Goal: Obtain resource: Download file/media

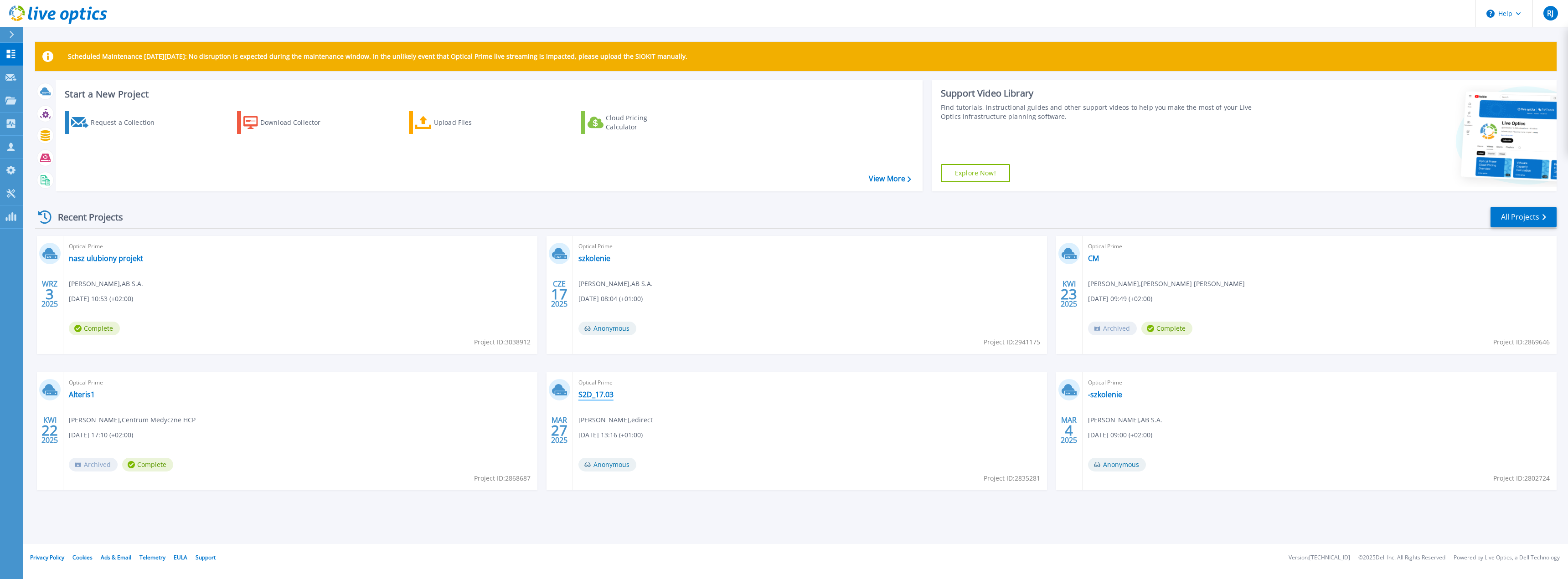
click at [598, 396] on link "S2D_17.03" at bounding box center [596, 394] width 35 height 9
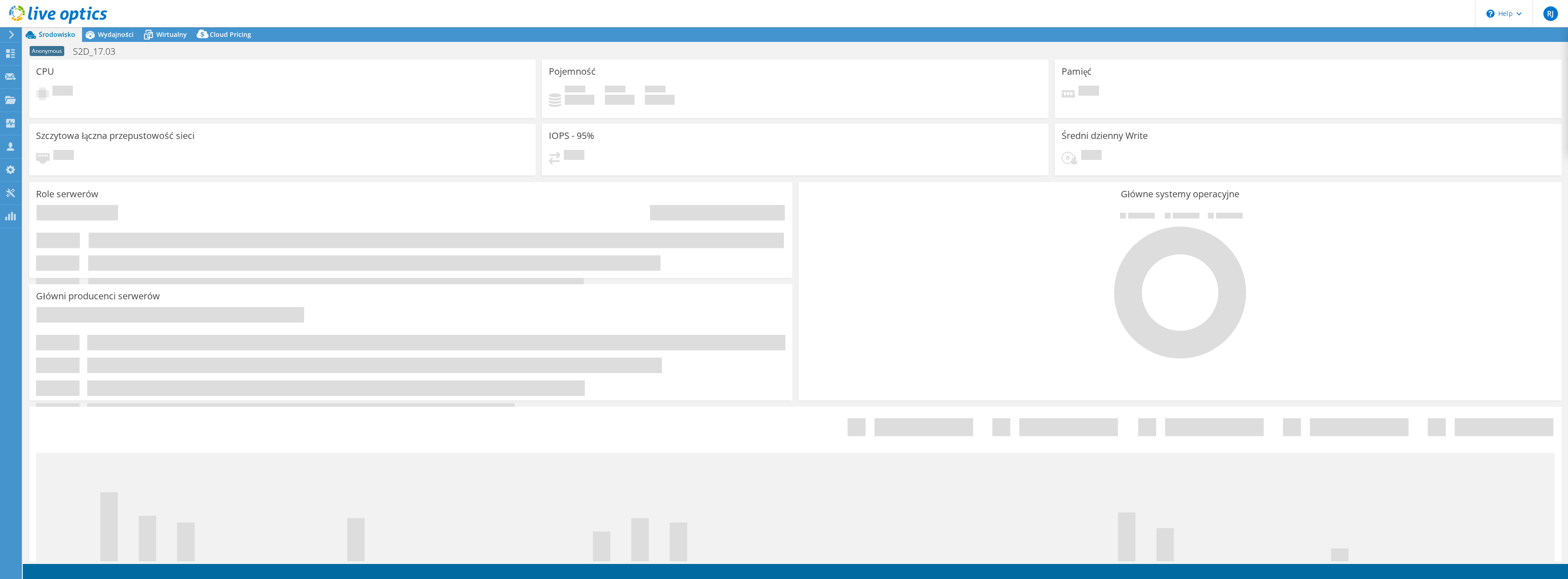
select select "USD"
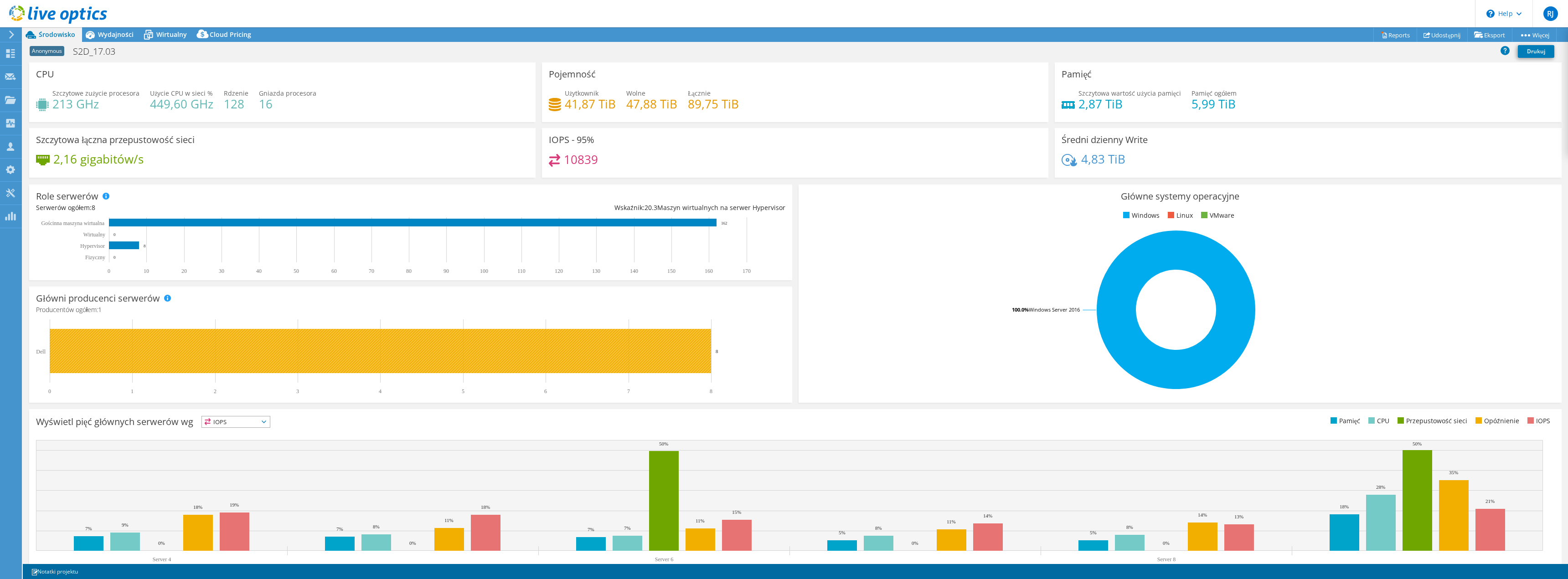
drag, startPoint x: 719, startPoint y: 351, endPoint x: 701, endPoint y: 350, distance: 18.0
click at [701, 350] on icon "0 1 2 3 4 5 6 7 8 Dell 8" at bounding box center [407, 357] width 741 height 75
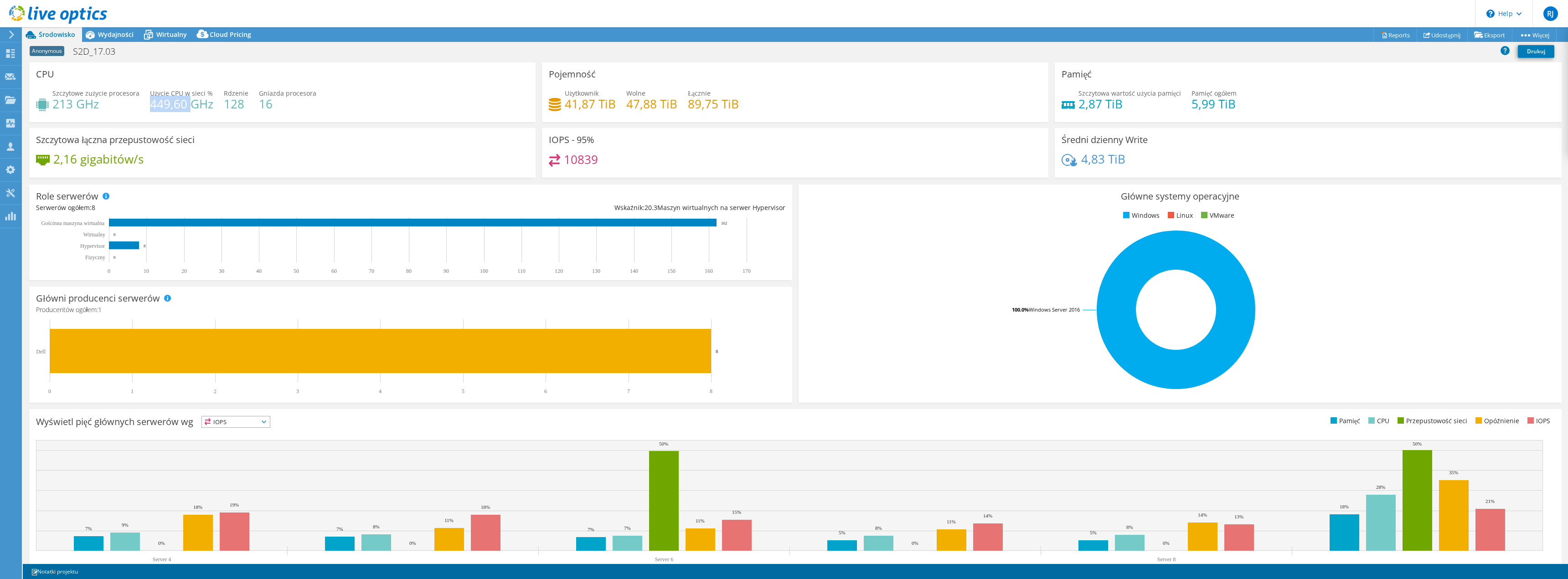
drag, startPoint x: 150, startPoint y: 104, endPoint x: 190, endPoint y: 103, distance: 40.0
click at [190, 103] on h4 "449,60 GHz" at bounding box center [181, 103] width 63 height 10
drag, startPoint x: 548, startPoint y: 74, endPoint x: 594, endPoint y: 67, distance: 46.5
click at [594, 67] on div "Pojemność Użytkownik 41,87 TiB Wolne 47,88 TiB Łącznie 89,75 TiB" at bounding box center [795, 92] width 506 height 60
drag, startPoint x: 685, startPoint y: 104, endPoint x: 740, endPoint y: 106, distance: 55.0
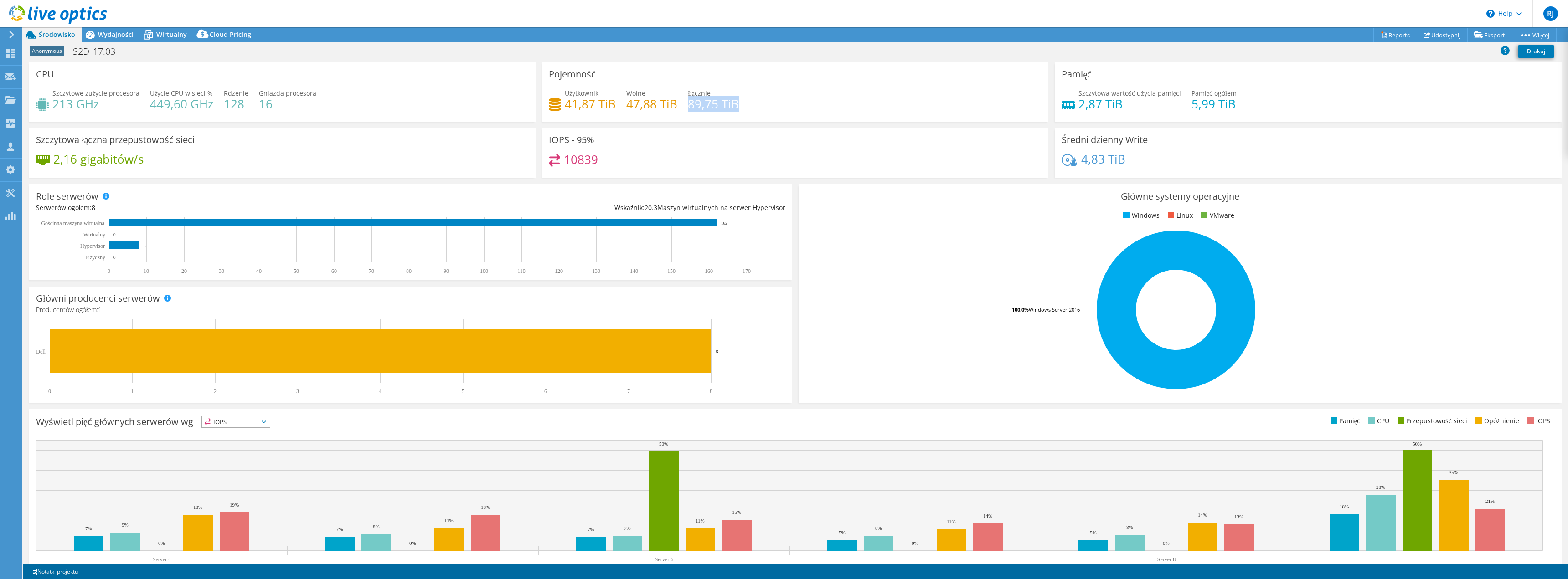
click at [740, 106] on div "Użytkownik 41,87 TiB Wolne 47,88 TiB Łącznie 89,75 TiB" at bounding box center [795, 103] width 492 height 30
click at [865, 81] on div "Pojemność Użytkownik 41,87 TiB Wolne 47,88 TiB Łącznie 89,75 TiB" at bounding box center [795, 92] width 506 height 60
drag, startPoint x: 564, startPoint y: 160, endPoint x: 601, endPoint y: 159, distance: 37.0
click at [601, 159] on div "10839" at bounding box center [795, 164] width 492 height 19
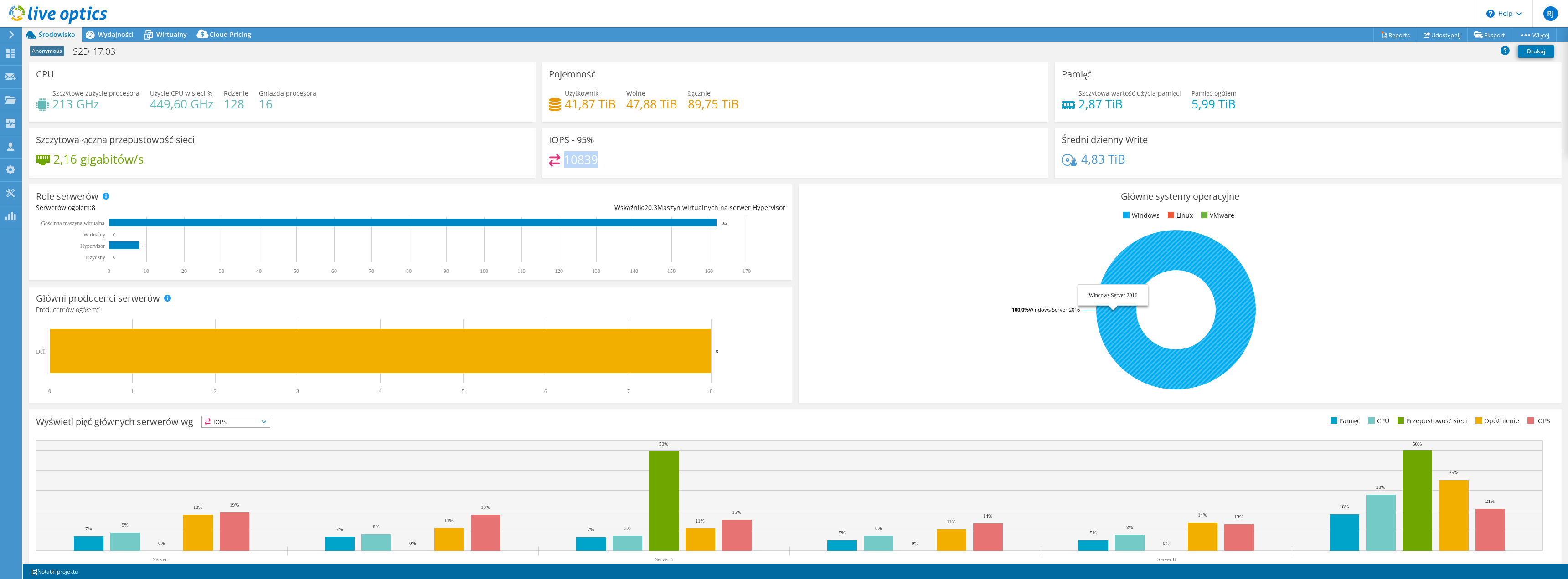
scroll to position [29, 0]
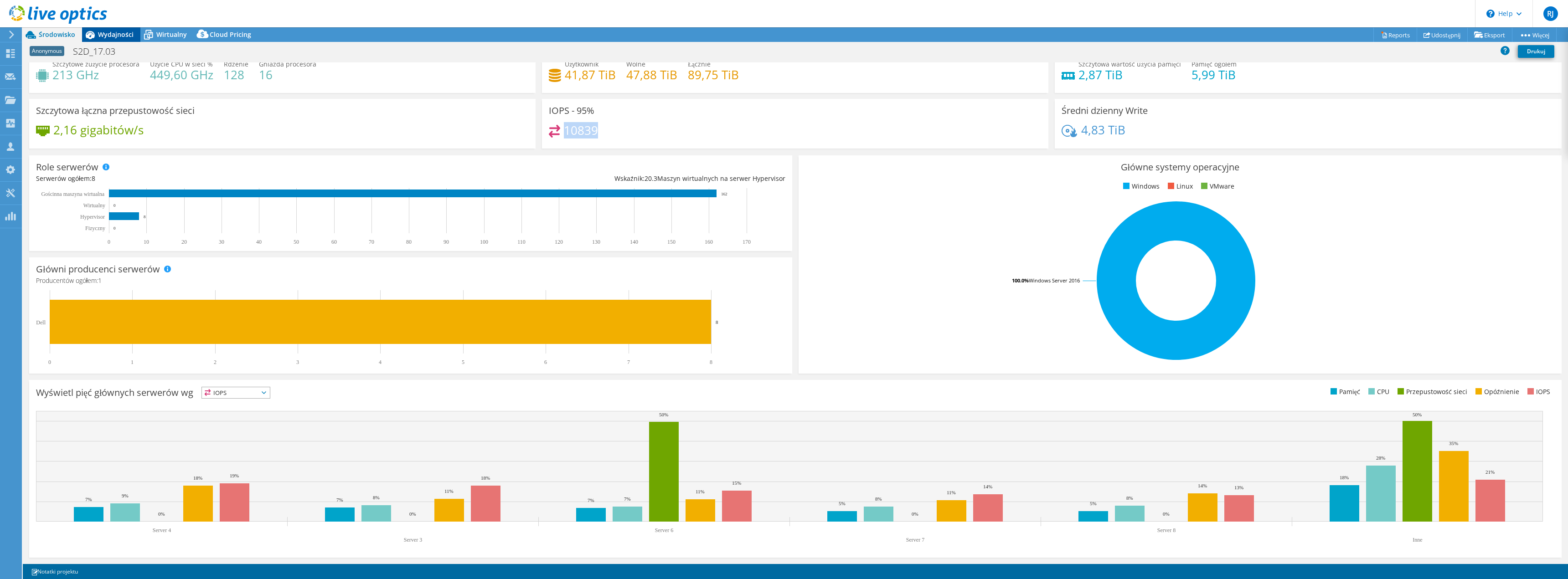
click at [111, 32] on span "Wydajności" at bounding box center [116, 34] width 35 height 9
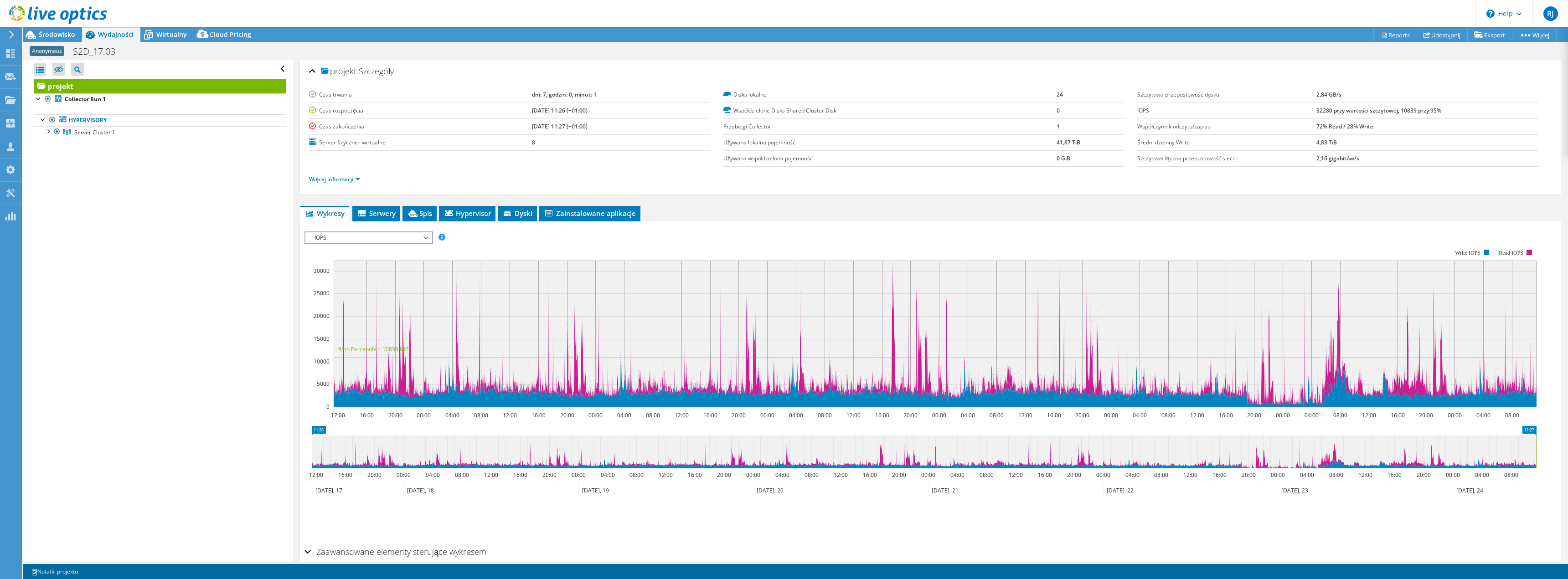
scroll to position [0, 0]
click at [426, 238] on span "IOPS" at bounding box center [368, 238] width 117 height 11
click at [365, 348] on li "Wszystkie" at bounding box center [368, 347] width 126 height 11
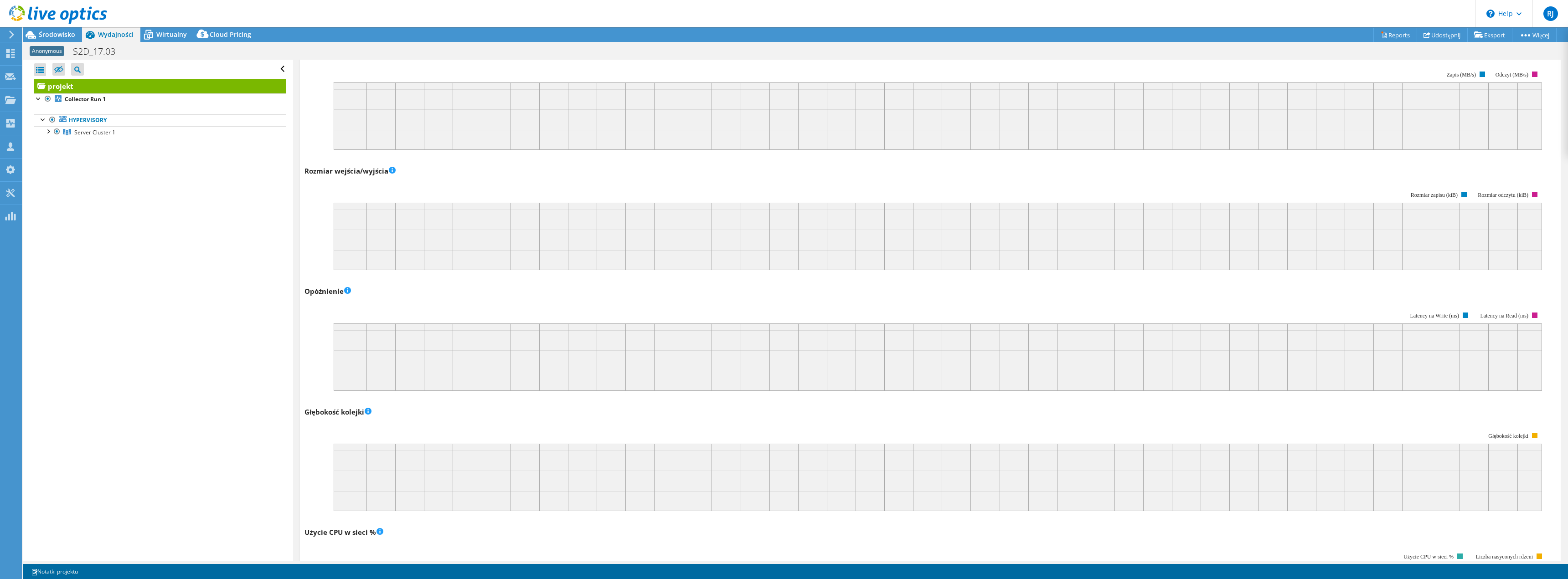
scroll to position [0, 0]
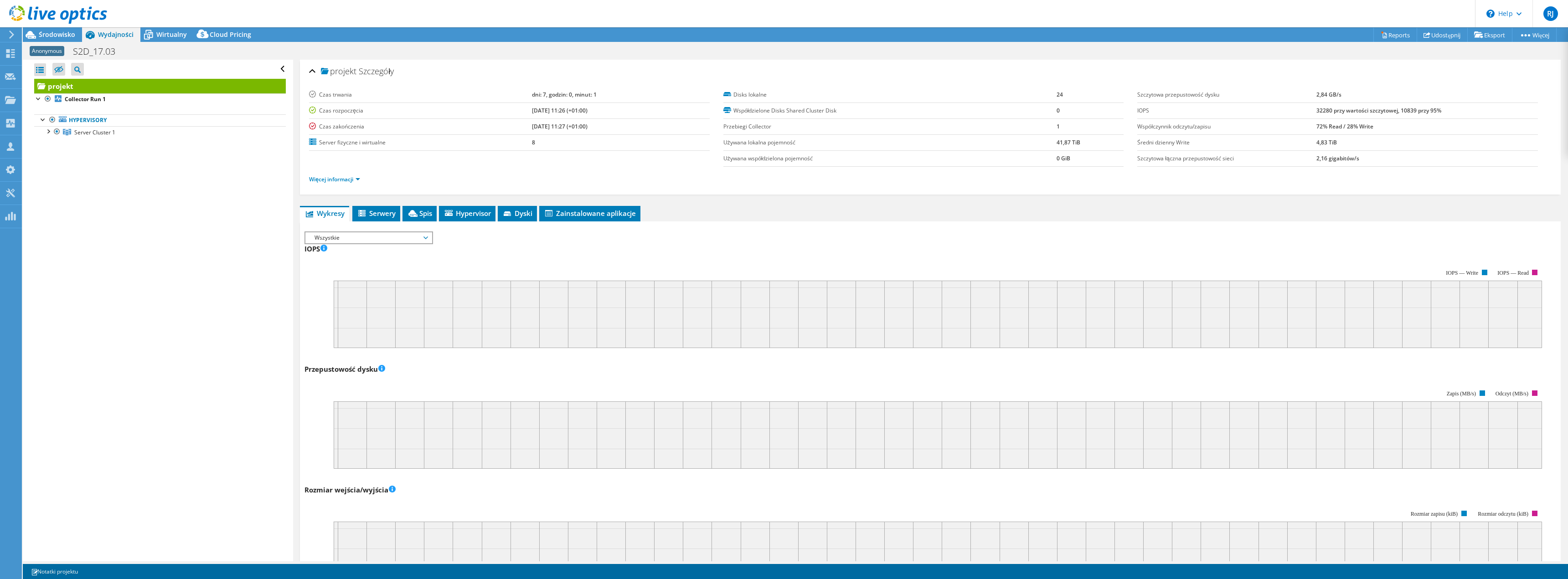
click at [427, 238] on span "Wszystkie" at bounding box center [368, 238] width 117 height 11
drag, startPoint x: 73, startPoint y: 97, endPoint x: 51, endPoint y: 99, distance: 22.1
click at [73, 97] on b "Collector Run 1" at bounding box center [85, 99] width 41 height 8
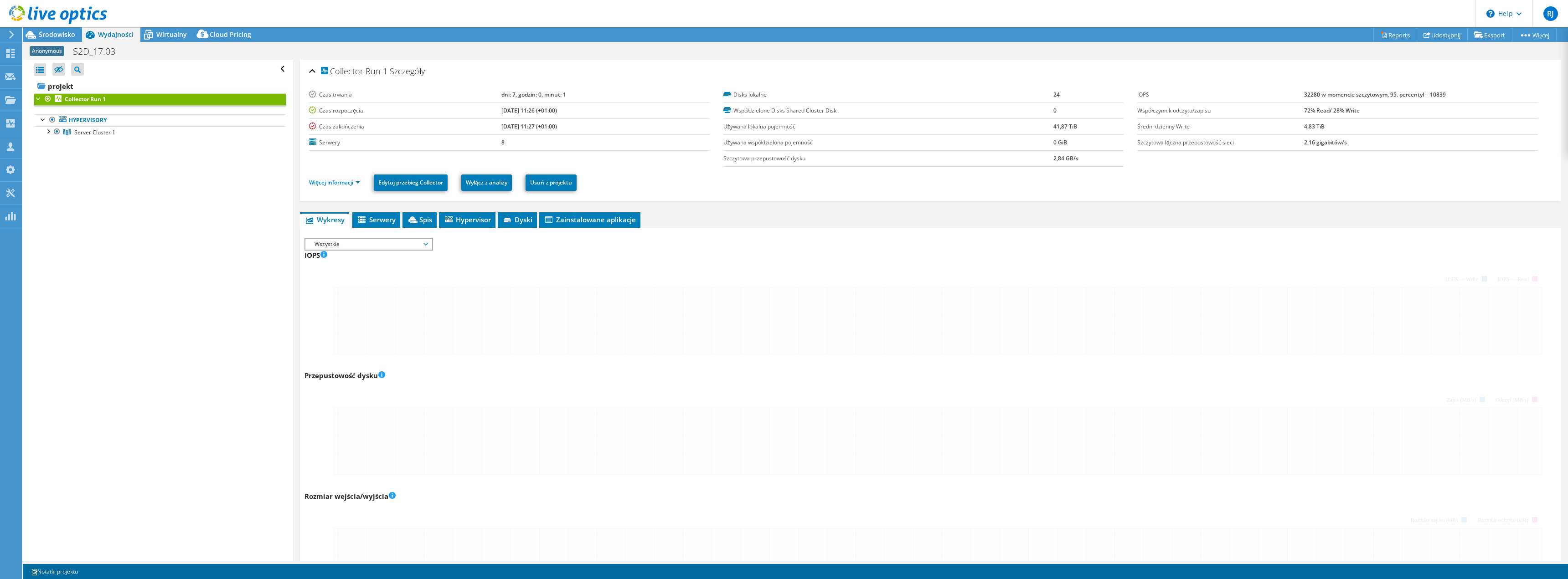
click at [37, 99] on div at bounding box center [38, 98] width 9 height 9
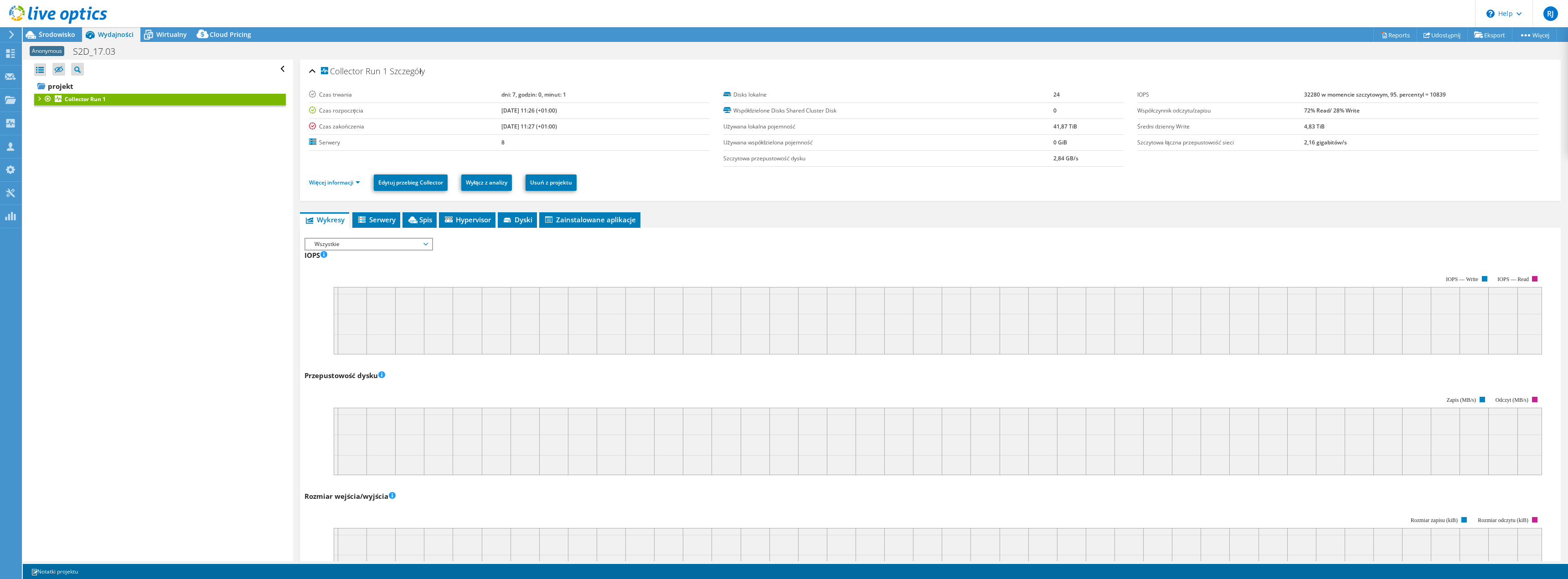
click at [41, 98] on div at bounding box center [38, 98] width 9 height 9
click at [47, 131] on div at bounding box center [47, 130] width 9 height 9
click at [94, 128] on span "Server Cluster 1" at bounding box center [94, 132] width 41 height 8
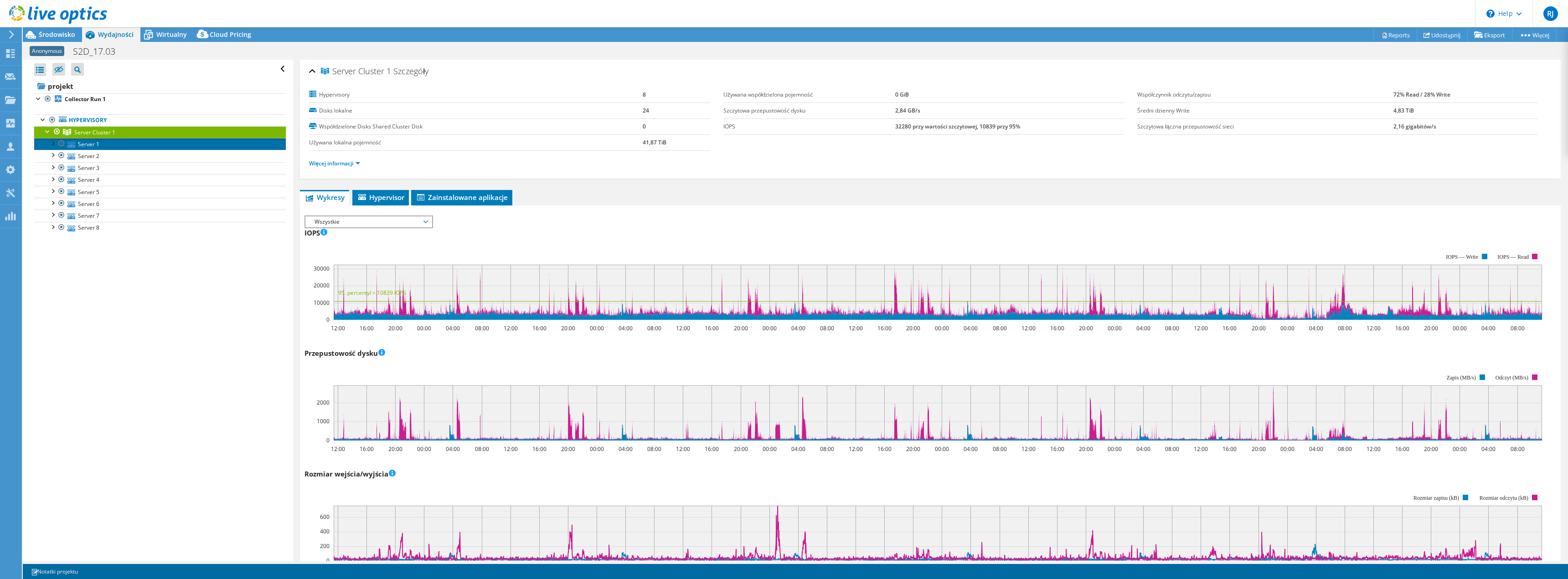
click at [83, 147] on link "Server 1" at bounding box center [159, 144] width 251 height 12
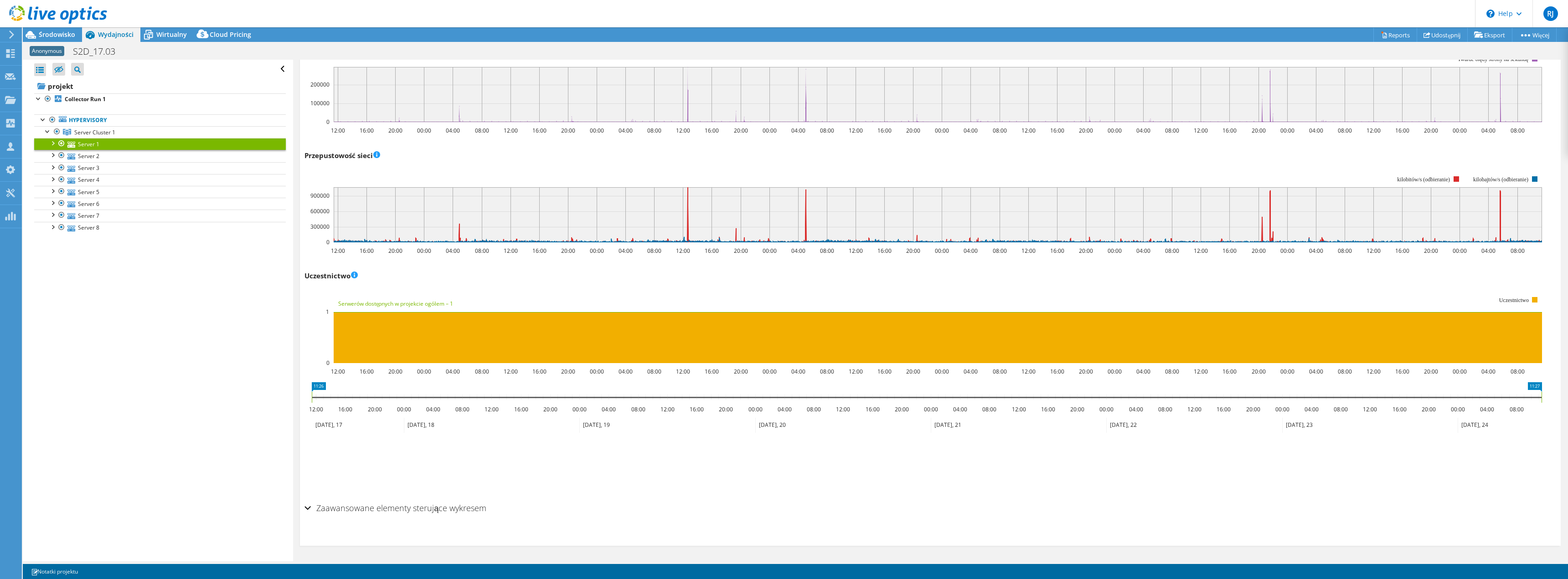
scroll to position [1048, 0]
drag, startPoint x: 312, startPoint y: 394, endPoint x: 674, endPoint y: 377, distance: 362.4
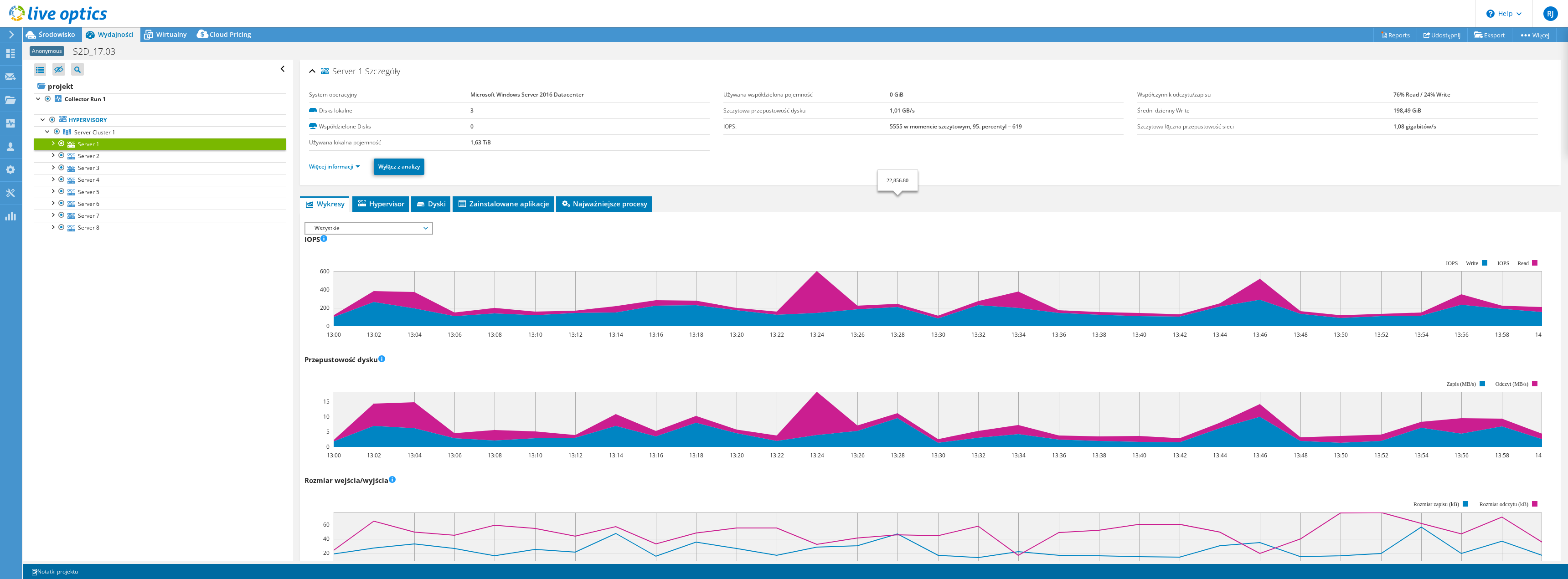
select select "USD"
drag, startPoint x: 95, startPoint y: 133, endPoint x: 108, endPoint y: 131, distance: 13.2
click at [95, 133] on span "Server Cluster 1" at bounding box center [94, 132] width 41 height 8
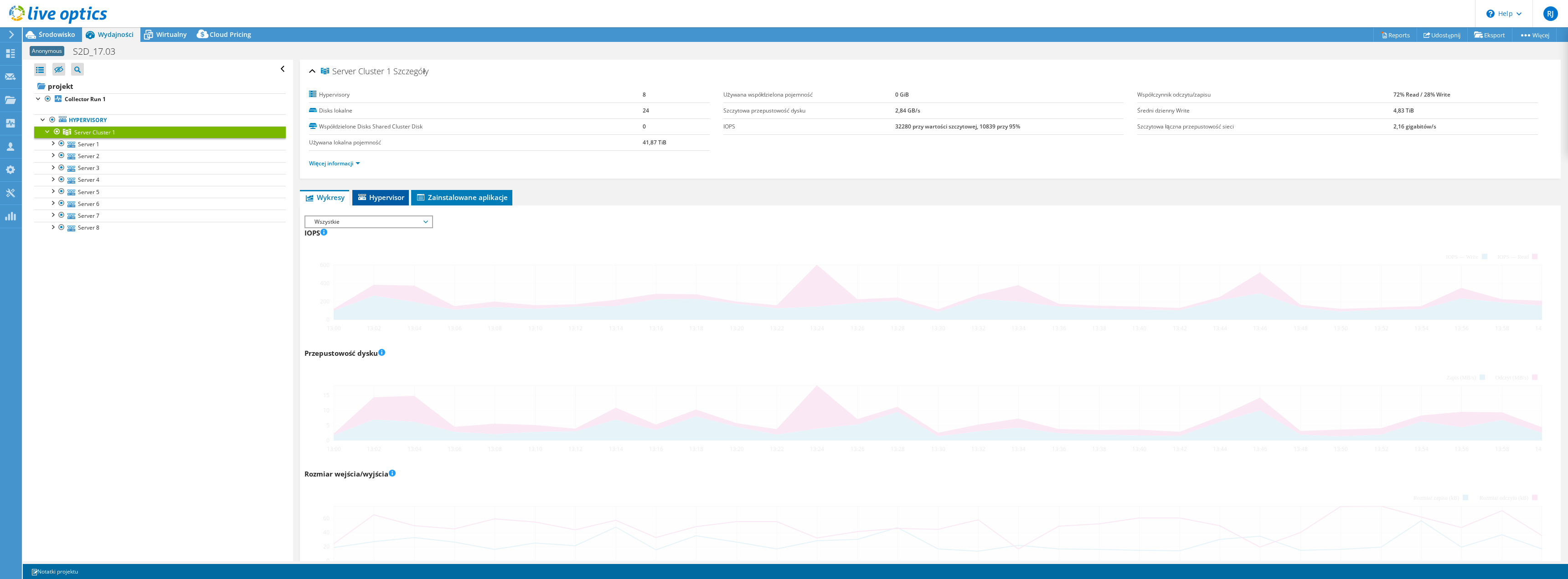
click at [380, 196] on span "Hypervisor" at bounding box center [380, 197] width 47 height 9
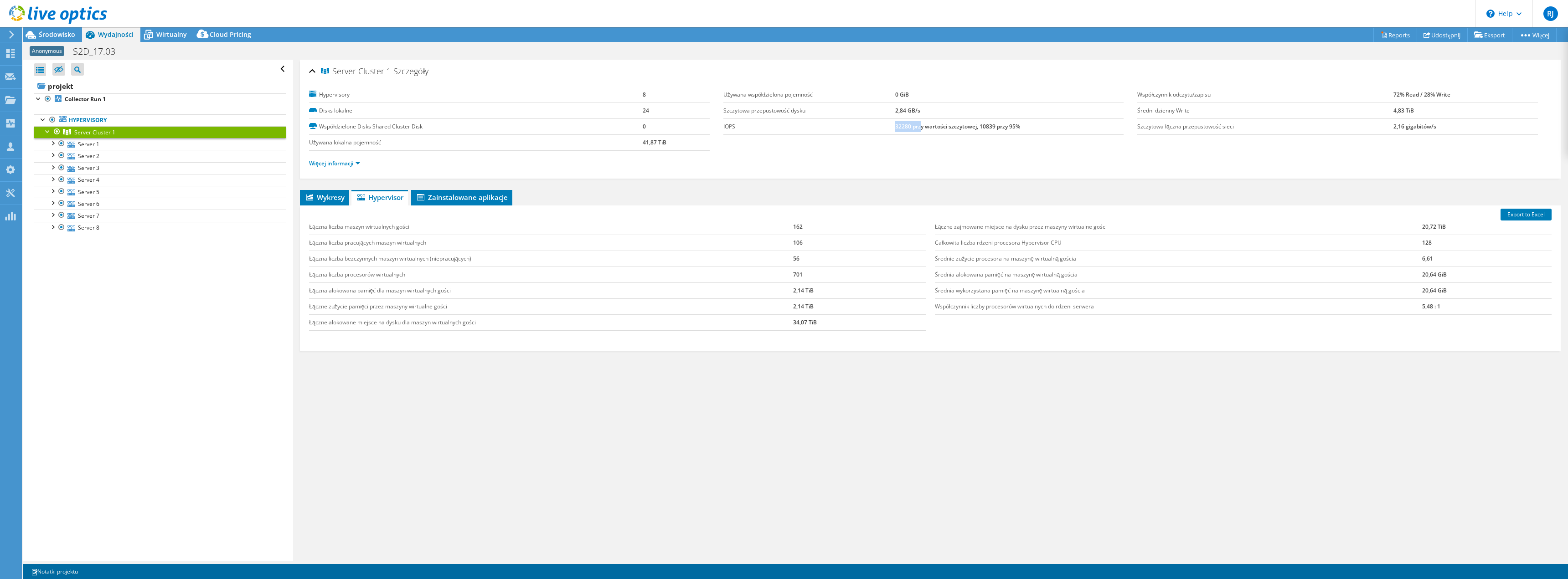
drag, startPoint x: 893, startPoint y: 128, endPoint x: 917, endPoint y: 122, distance: 24.7
click at [917, 122] on b "32280 przy wartości szczytowej, 10839 przy 95%" at bounding box center [957, 126] width 125 height 8
click at [83, 147] on link "Server 1" at bounding box center [159, 144] width 251 height 12
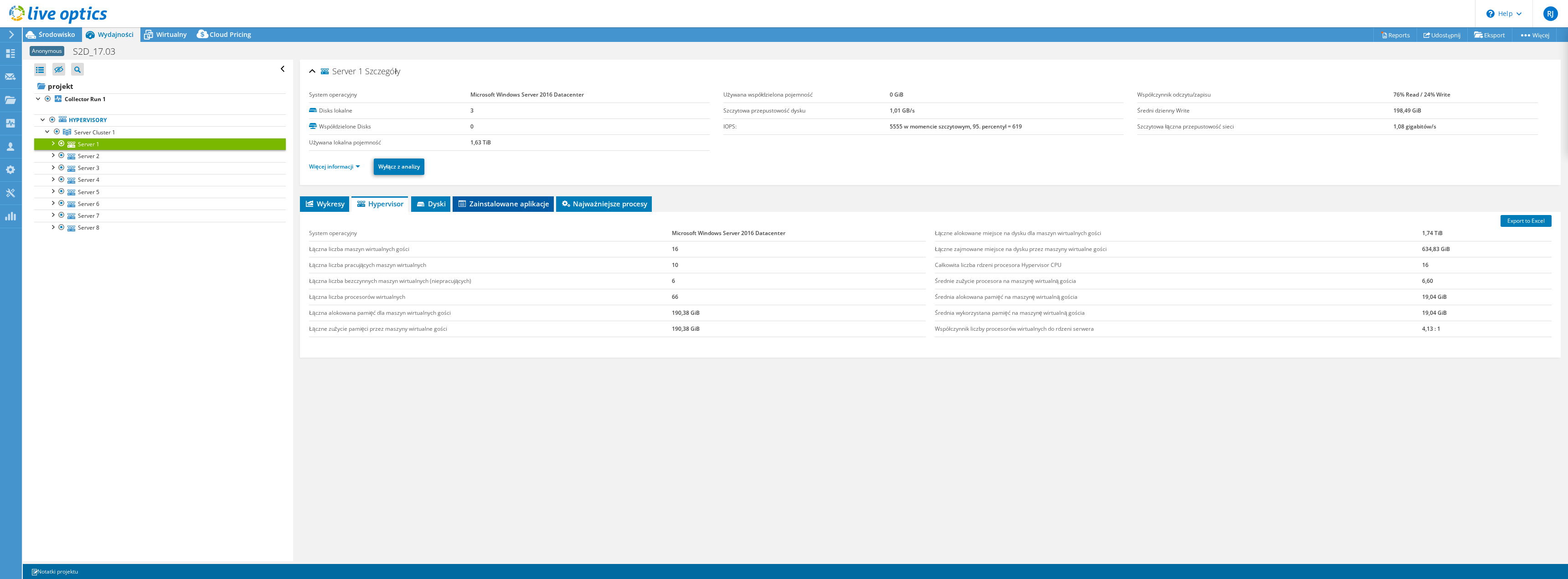
click at [433, 205] on span "Dyski" at bounding box center [430, 203] width 30 height 9
click at [426, 202] on icon at bounding box center [421, 205] width 9 height 6
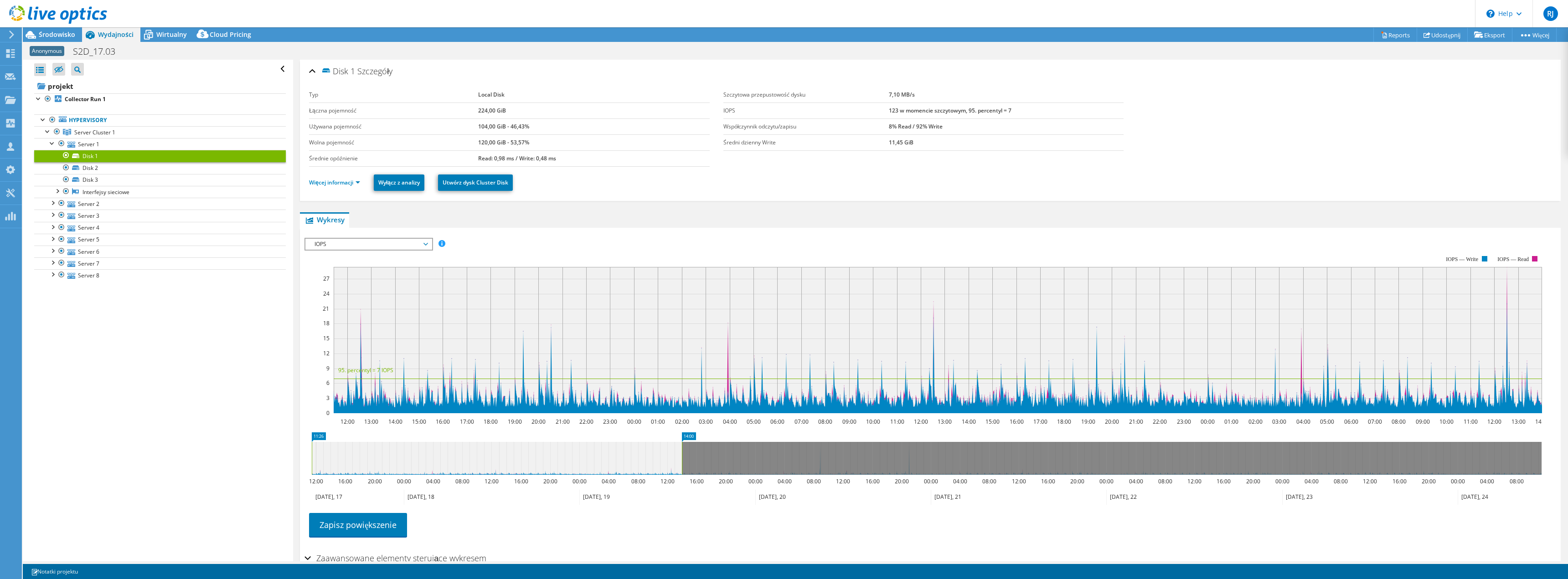
select select "USD"
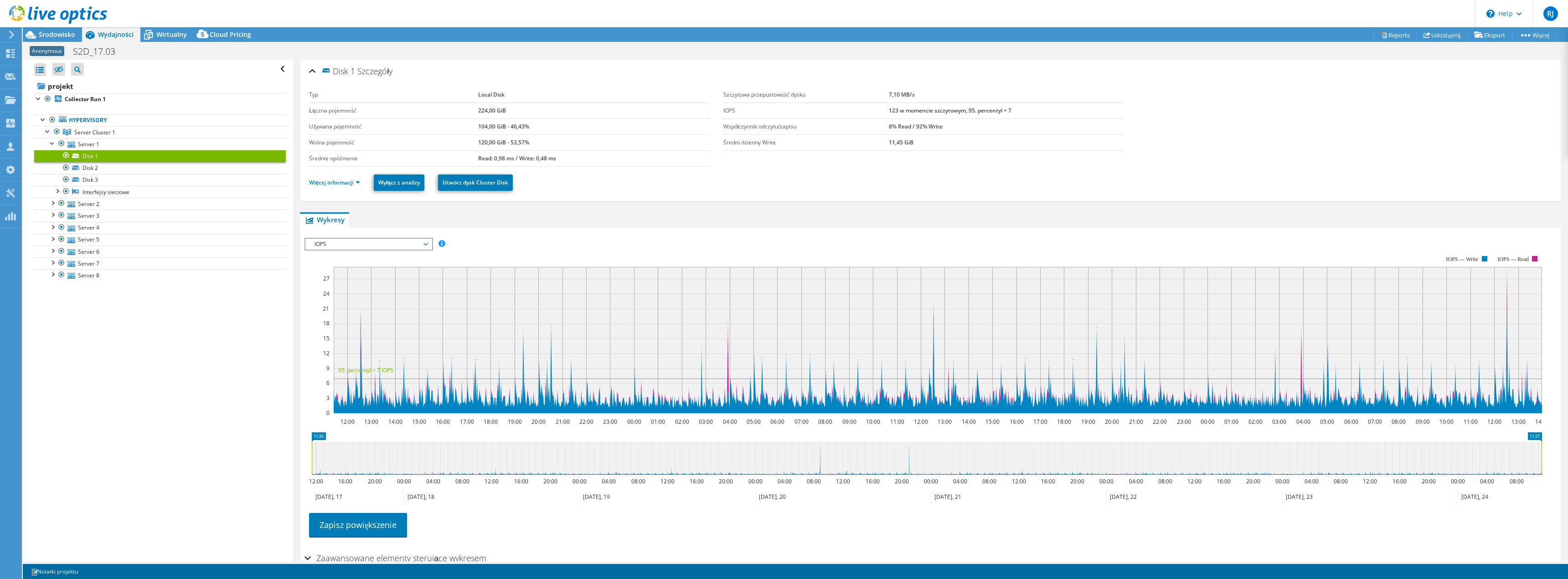
drag, startPoint x: 683, startPoint y: 461, endPoint x: 1567, endPoint y: 426, distance: 884.7
click at [1567, 426] on article "Disk 1 Szczegóły Typ Local Disk Łączna pojemność 224,00 GiB Używana pojemność 1…" at bounding box center [931, 310] width 1275 height 501
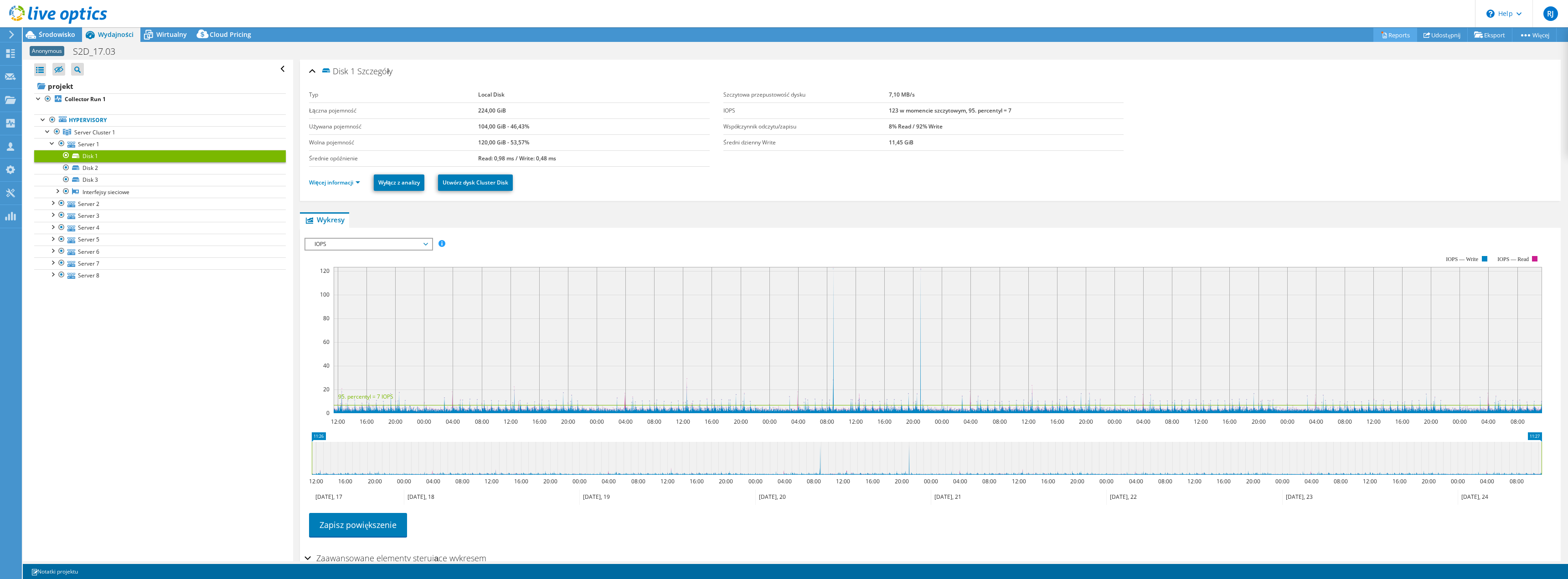
click at [1395, 35] on link "Reports" at bounding box center [1395, 35] width 44 height 14
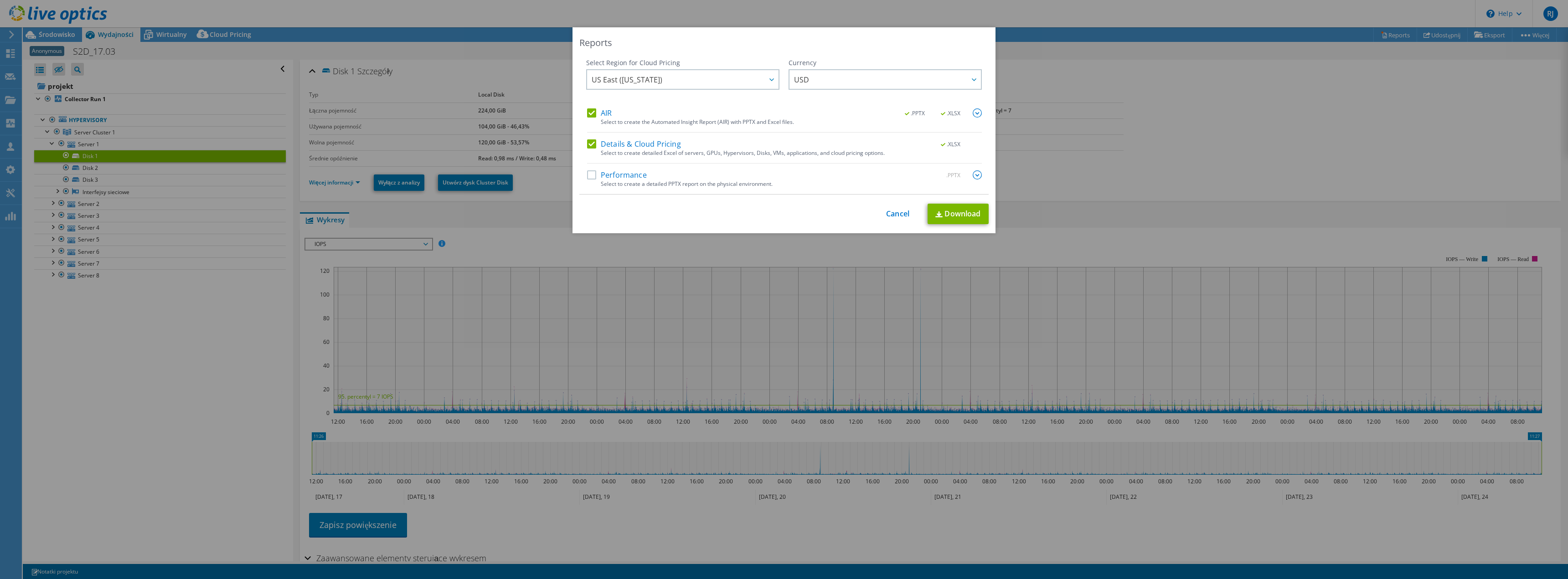
drag, startPoint x: 589, startPoint y: 111, endPoint x: 594, endPoint y: 123, distance: 13.0
click at [589, 111] on label "AIR" at bounding box center [600, 113] width 24 height 9
click at [0, 0] on input "AIR" at bounding box center [0, 0] width 0 height 0
click at [587, 144] on label "Details & Cloud Pricing" at bounding box center [634, 144] width 94 height 9
click at [0, 0] on input "Details & Cloud Pricing" at bounding box center [0, 0] width 0 height 0
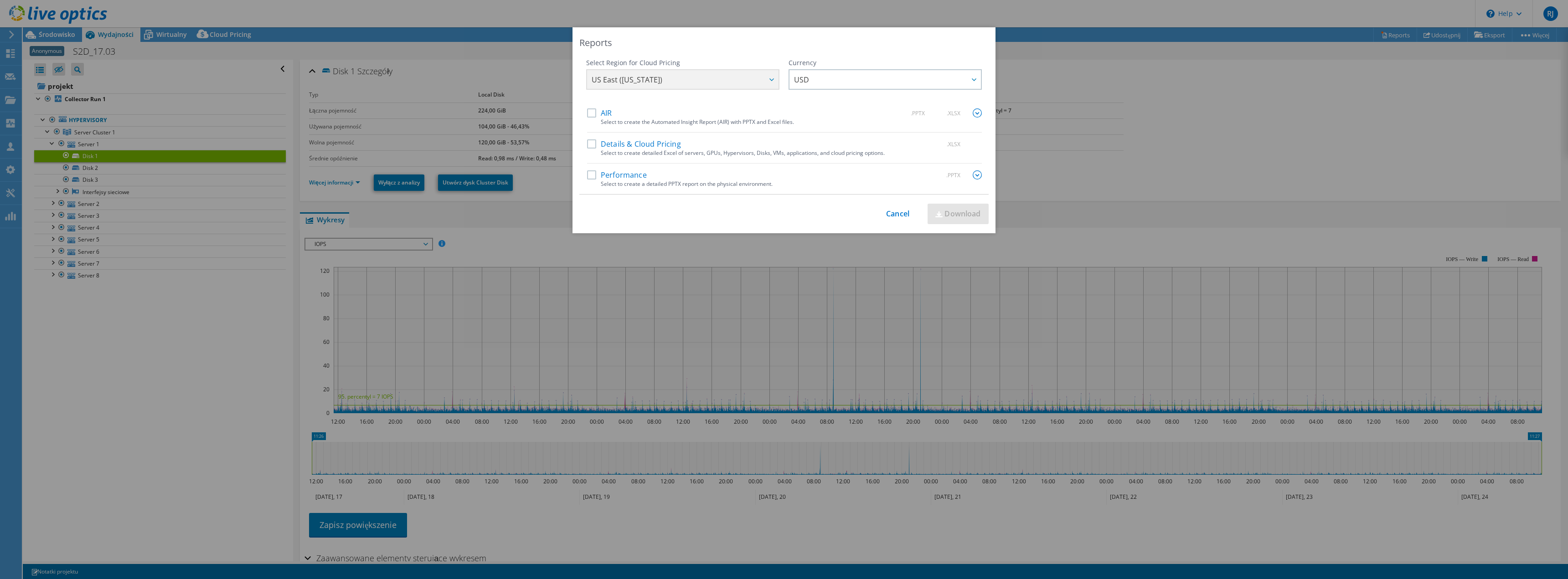
click at [588, 173] on label "Performance" at bounding box center [617, 175] width 60 height 9
click at [0, 0] on input "Performance" at bounding box center [0, 0] width 0 height 0
click at [978, 175] on img at bounding box center [977, 175] width 9 height 9
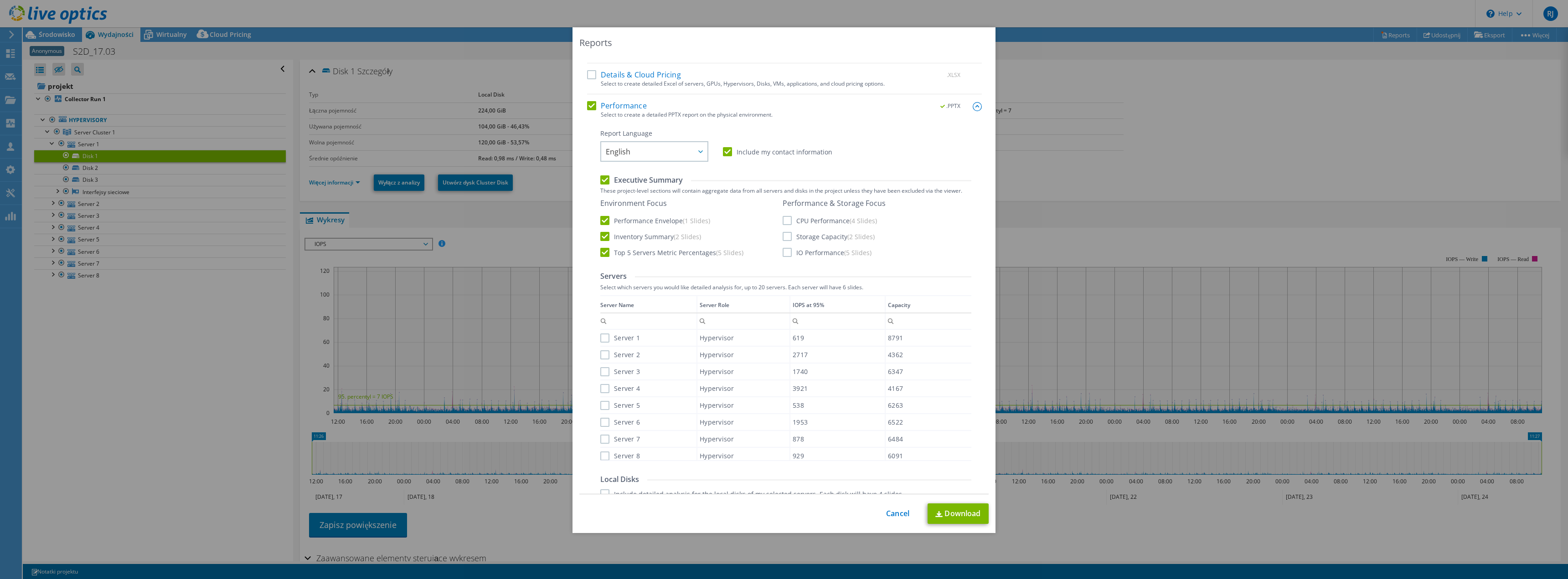
scroll to position [91, 0]
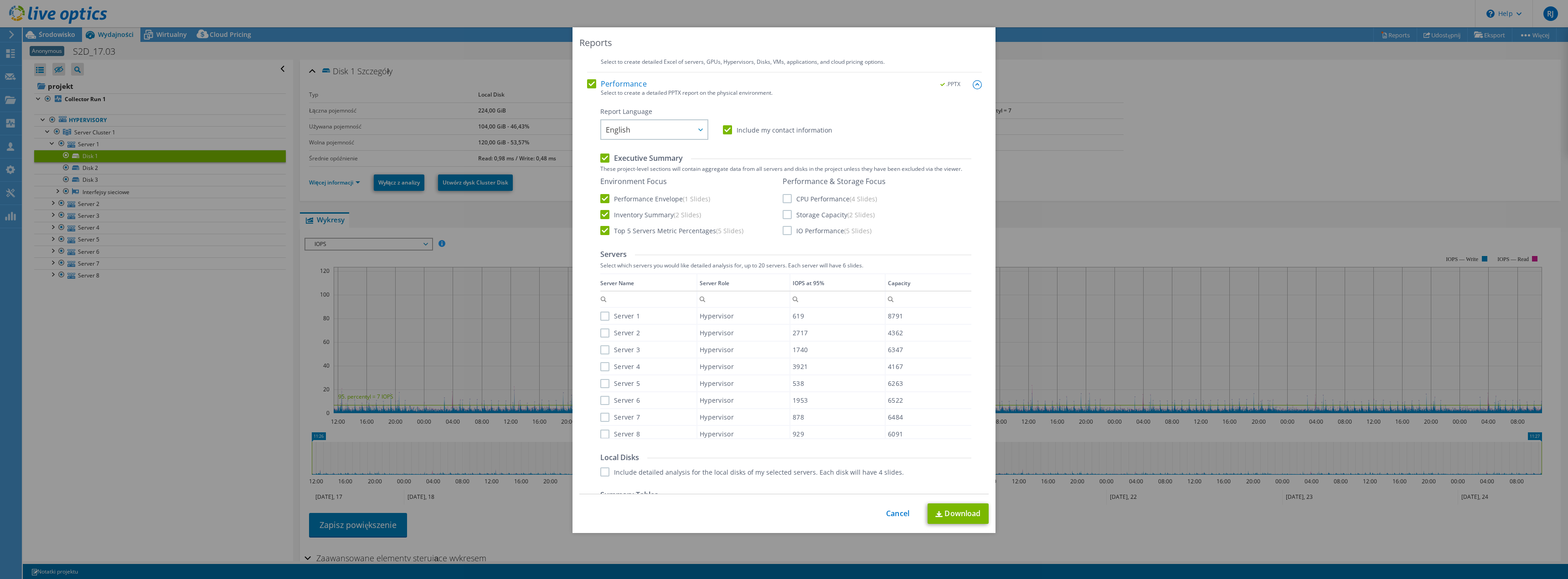
click at [783, 198] on label "CPU Performance (4 Slides)" at bounding box center [830, 198] width 94 height 9
click at [0, 0] on input "CPU Performance (4 Slides)" at bounding box center [0, 0] width 0 height 0
click at [785, 213] on label "Storage Capacity (2 Slides)" at bounding box center [828, 214] width 92 height 9
click at [0, 0] on input "Storage Capacity (2 Slides)" at bounding box center [0, 0] width 0 height 0
click at [785, 232] on label "IO Performance (5 Slides)" at bounding box center [827, 230] width 89 height 9
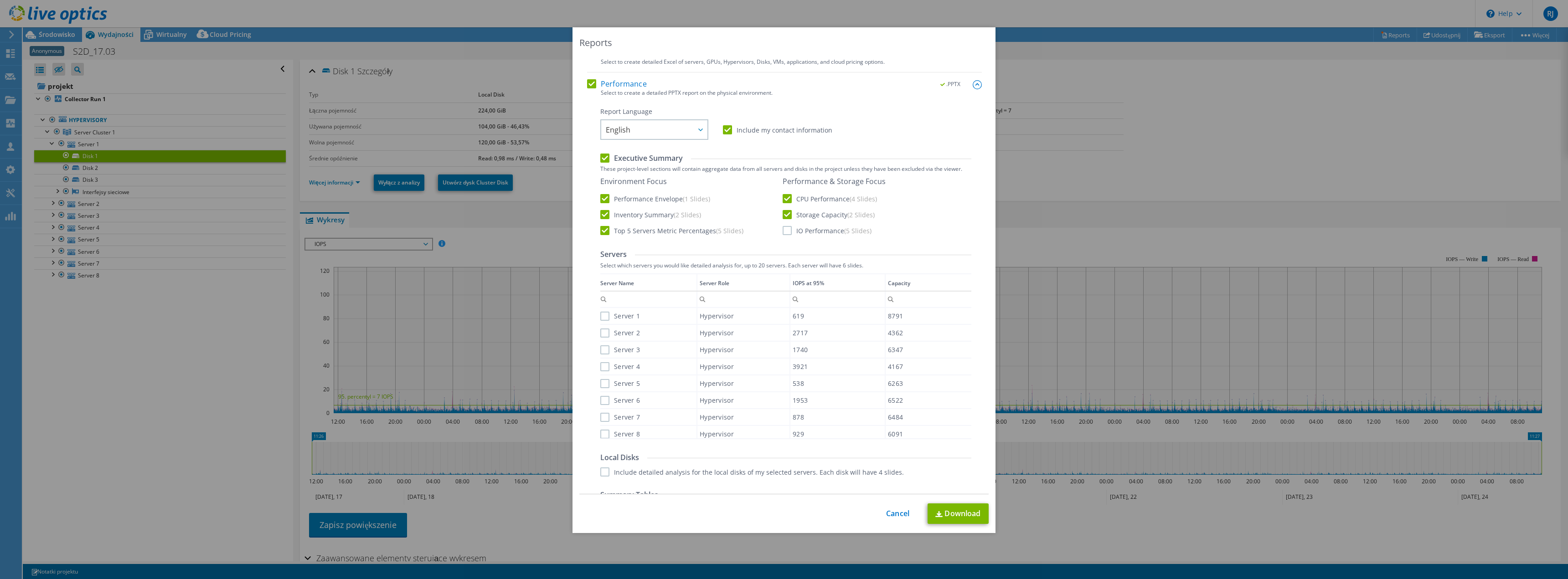
click at [0, 0] on input "IO Performance (5 Slides)" at bounding box center [0, 0] width 0 height 0
click at [602, 317] on label "Server 1" at bounding box center [620, 316] width 40 height 9
click at [0, 0] on input "Server 1" at bounding box center [0, 0] width 0 height 0
click at [601, 335] on label "Server 2" at bounding box center [620, 333] width 40 height 9
click at [0, 0] on input "Server 2" at bounding box center [0, 0] width 0 height 0
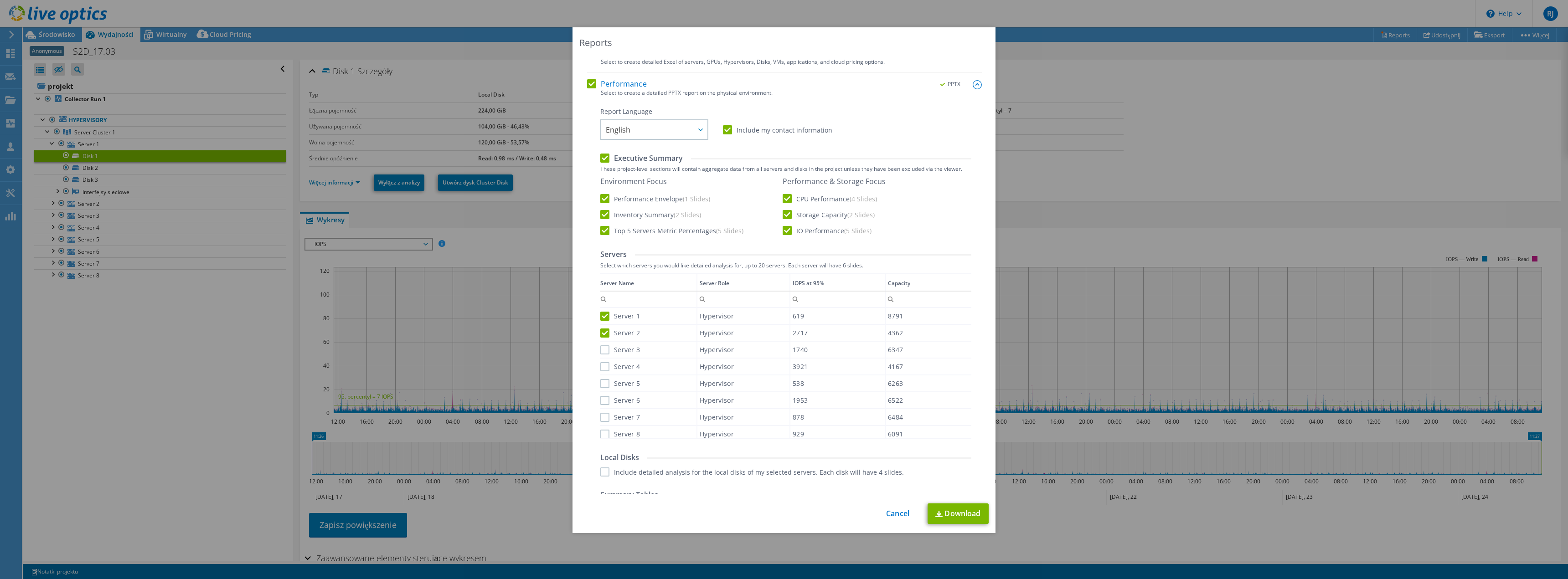
click at [603, 348] on label "Server 3" at bounding box center [620, 350] width 40 height 9
click at [0, 0] on input "Server 3" at bounding box center [0, 0] width 0 height 0
click at [600, 369] on label "Server 4" at bounding box center [620, 366] width 40 height 9
click at [0, 0] on input "Server 4" at bounding box center [0, 0] width 0 height 0
click at [600, 384] on label "Server 5" at bounding box center [620, 383] width 40 height 9
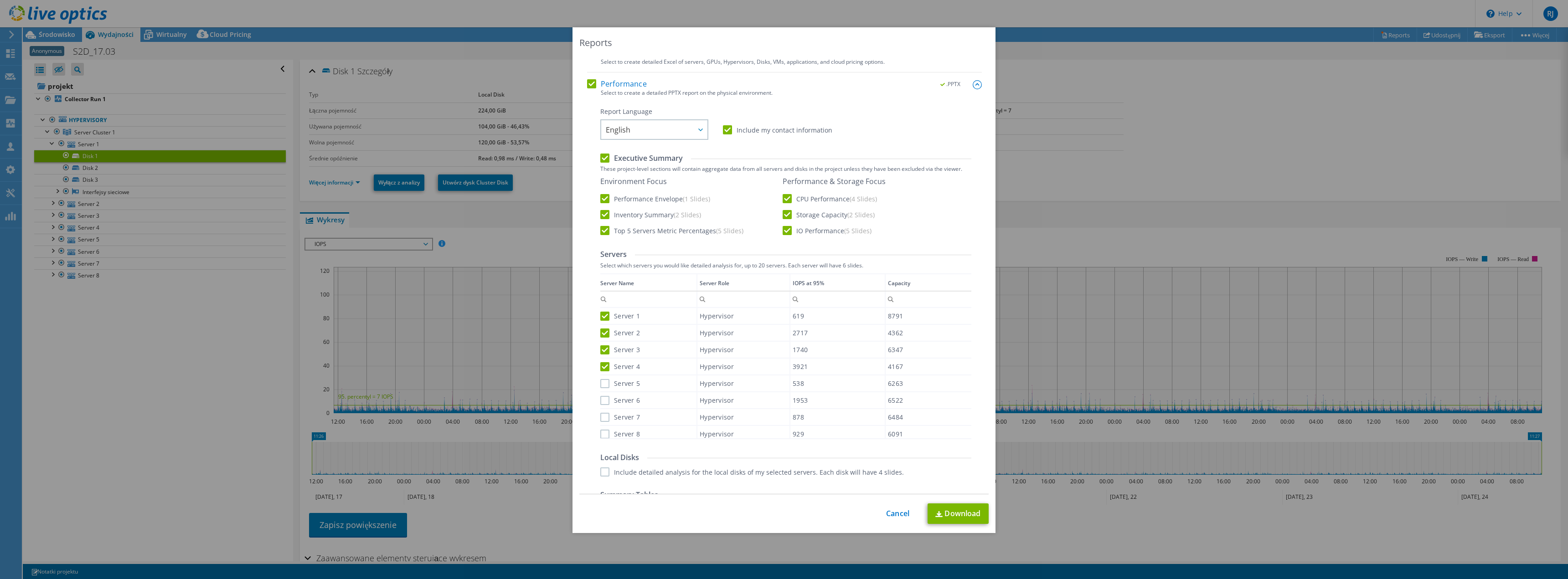
click at [0, 0] on input "Server 5" at bounding box center [0, 0] width 0 height 0
click at [601, 398] on label "Server 6" at bounding box center [620, 400] width 40 height 9
click at [0, 0] on input "Server 6" at bounding box center [0, 0] width 0 height 0
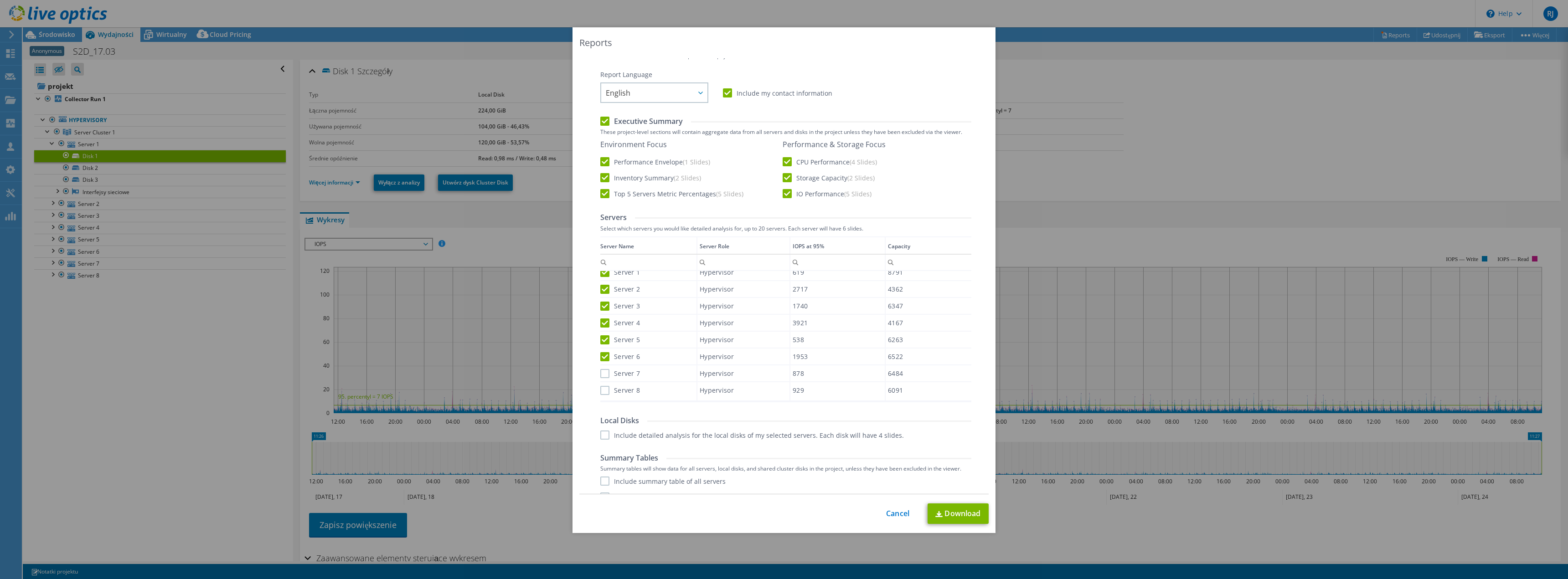
scroll to position [159, 0]
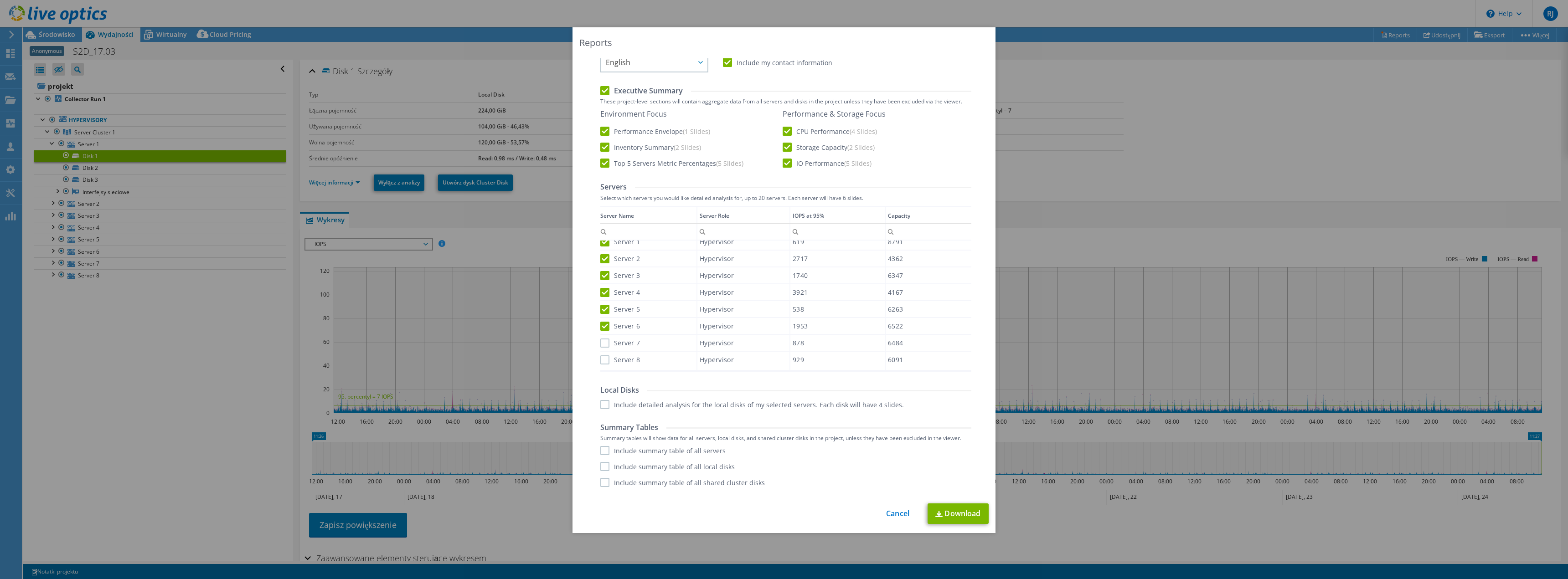
click at [603, 342] on label "Server 7" at bounding box center [620, 342] width 40 height 9
click at [0, 0] on input "Server 7" at bounding box center [0, 0] width 0 height 0
click at [604, 358] on label "Server 8" at bounding box center [620, 359] width 40 height 9
click at [0, 0] on input "Server 8" at bounding box center [0, 0] width 0 height 0
click at [603, 403] on label "Include detailed analysis for the local disks of my selected servers. Each disk…" at bounding box center [752, 404] width 304 height 9
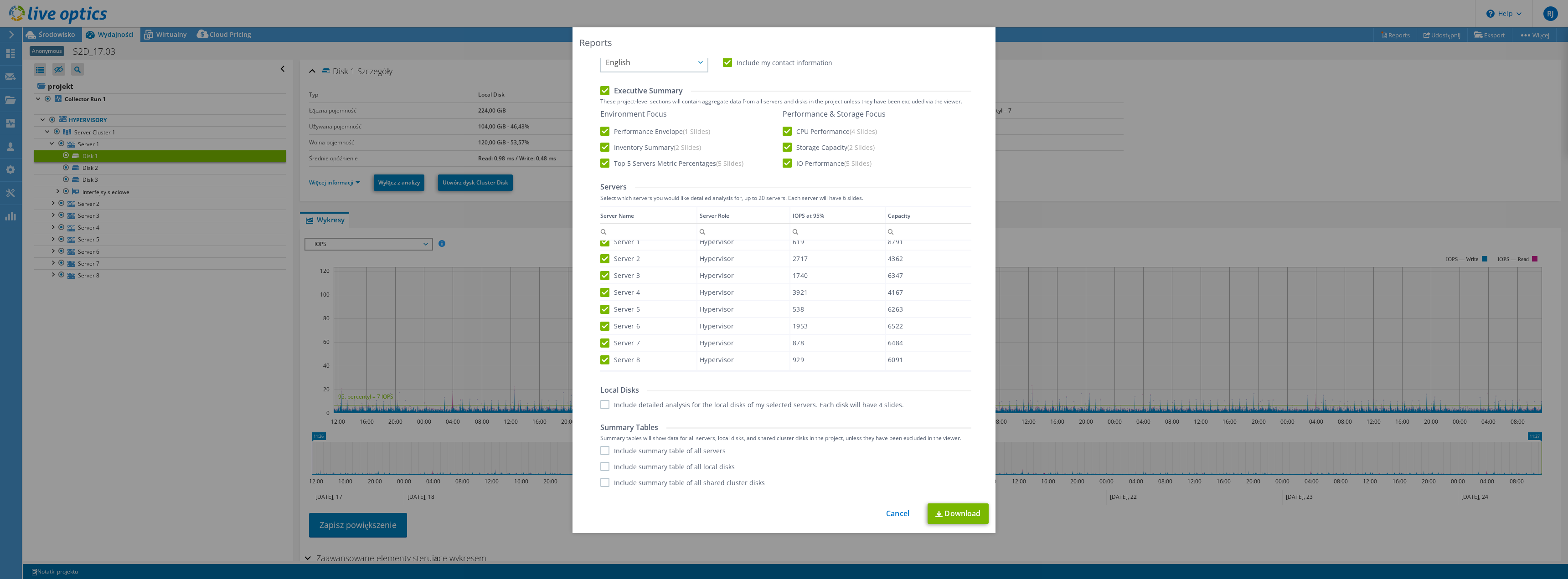
click at [0, 0] on input "Include detailed analysis for the local disks of my selected servers. Each disk…" at bounding box center [0, 0] width 0 height 0
click at [601, 449] on label "Include summary table of all servers" at bounding box center [663, 450] width 125 height 9
click at [0, 0] on input "Include summary table of all servers" at bounding box center [0, 0] width 0 height 0
click at [601, 466] on label "Include summary table of all local disks" at bounding box center [667, 466] width 135 height 9
click at [0, 0] on input "Include summary table of all local disks" at bounding box center [0, 0] width 0 height 0
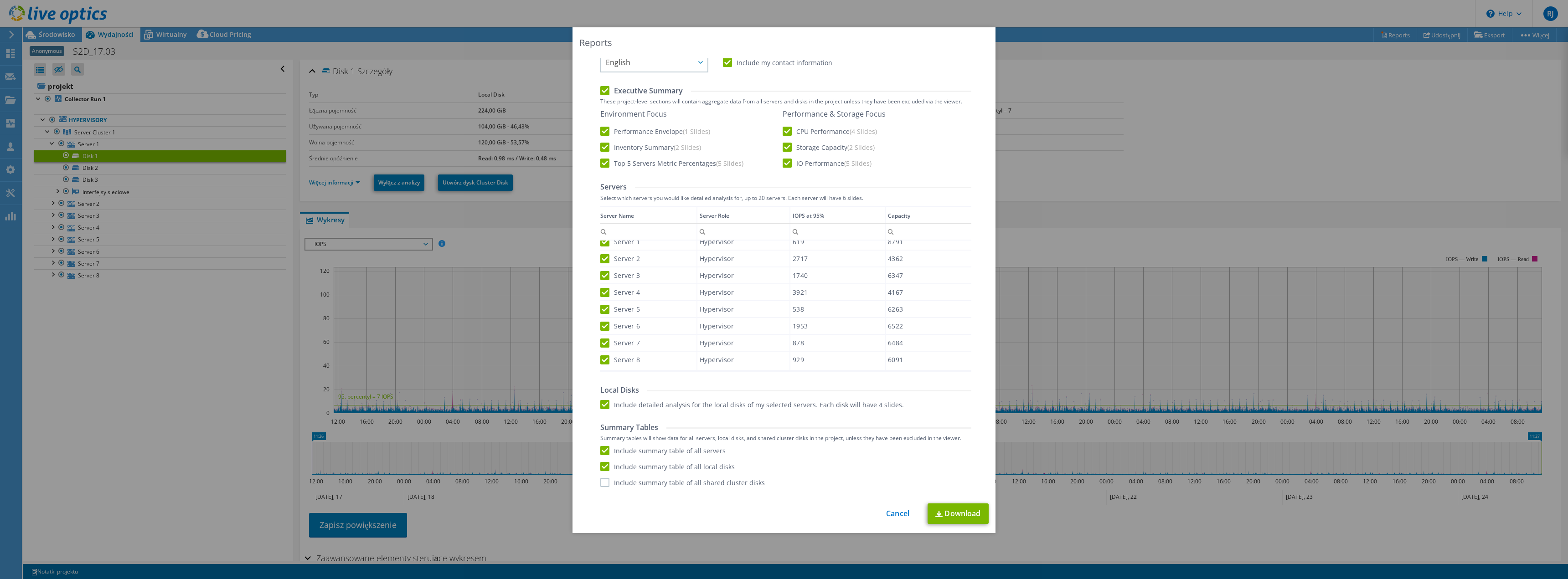
click at [601, 479] on label "Include summary table of all shared cluster disks" at bounding box center [682, 482] width 164 height 9
click at [0, 0] on input "Include summary table of all shared cluster disks" at bounding box center [0, 0] width 0 height 0
click at [963, 510] on link "Download" at bounding box center [958, 513] width 61 height 21
click at [897, 514] on link "Cancel" at bounding box center [898, 513] width 23 height 9
